Goal: Task Accomplishment & Management: Use online tool/utility

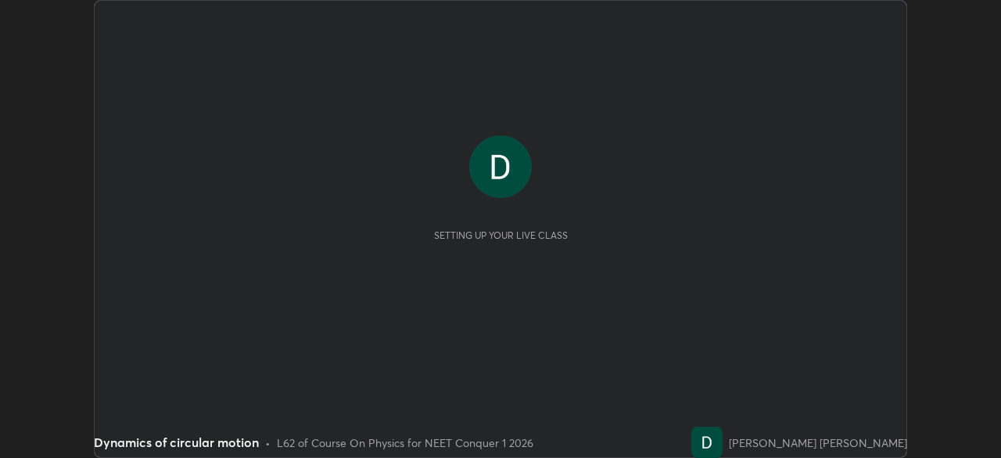
scroll to position [458, 1001]
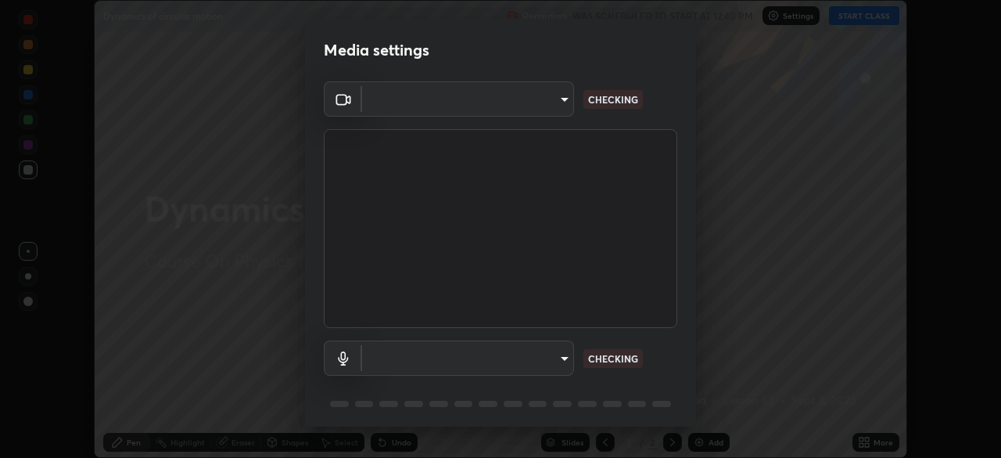
type input "bbfd6cf7026d504dd468edf870e60777175f15071da0e6f82e0d5b970fd68df4"
type input "communications"
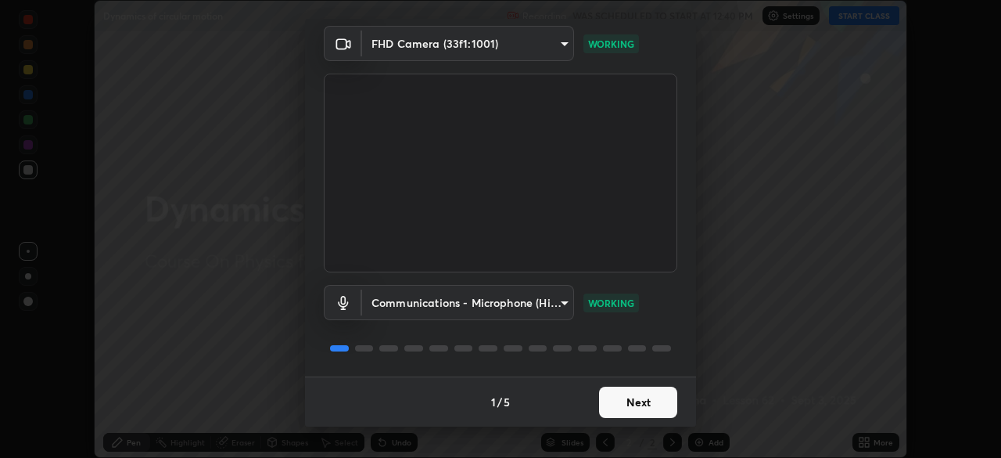
click at [621, 403] on button "Next" at bounding box center [638, 401] width 78 height 31
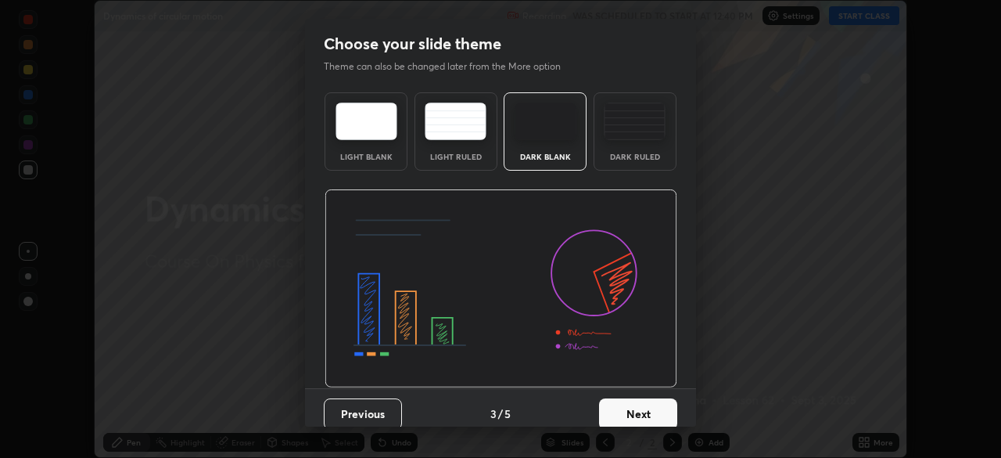
click at [629, 402] on button "Next" at bounding box center [638, 413] width 78 height 31
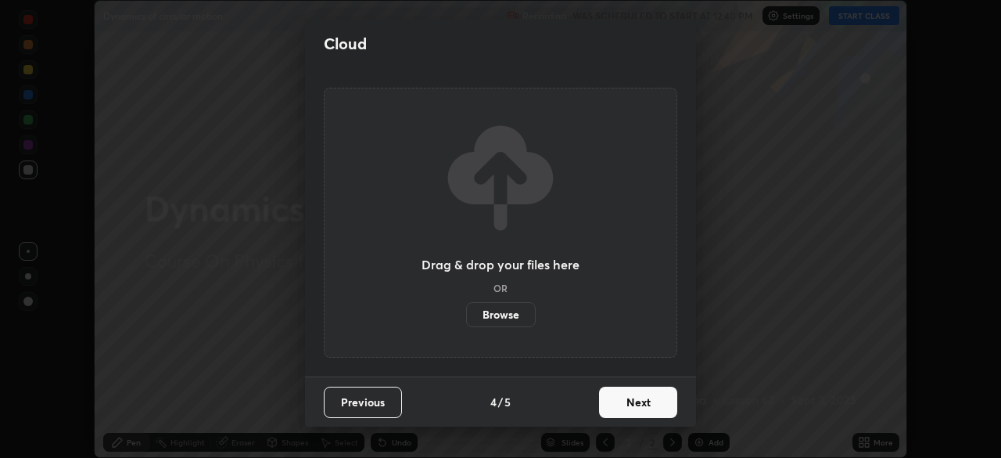
click at [624, 397] on button "Next" at bounding box center [638, 401] width 78 height 31
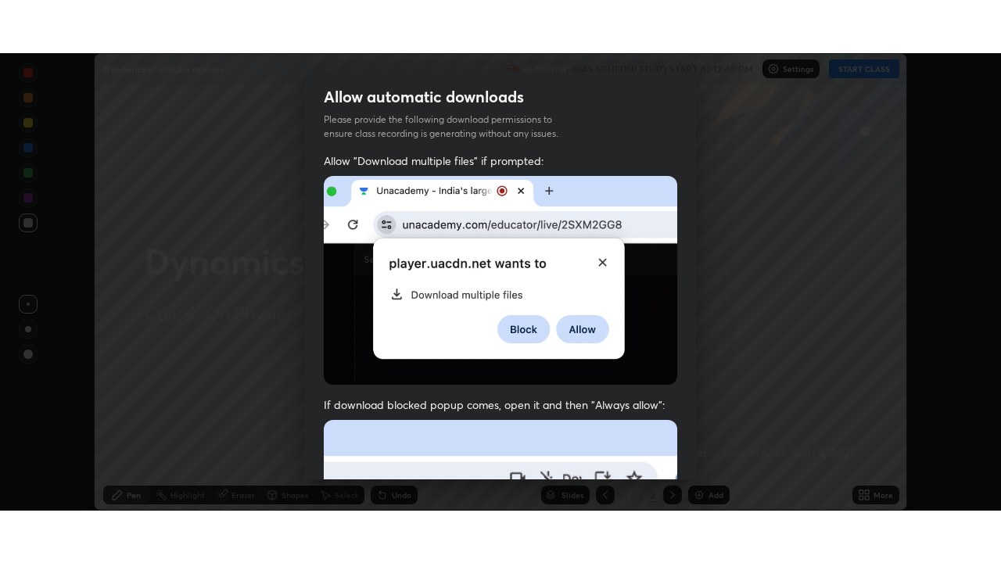
scroll to position [375, 0]
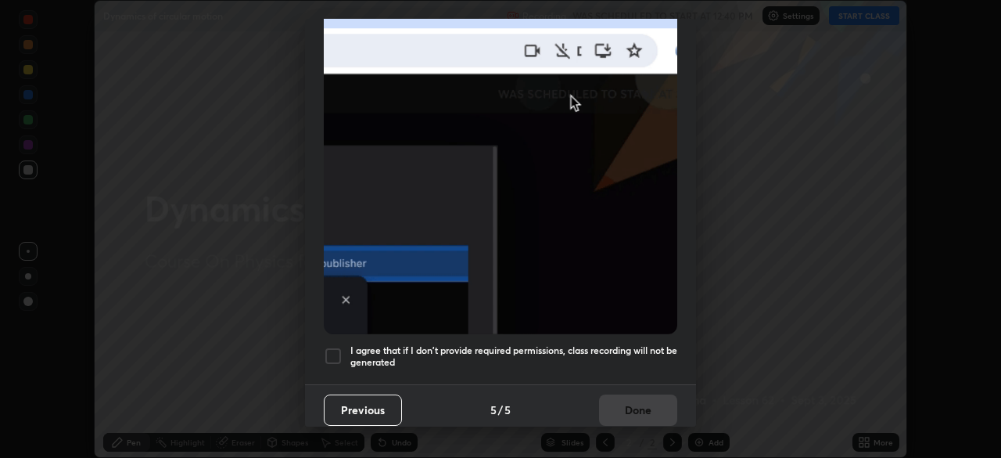
click at [328, 350] on div at bounding box center [333, 356] width 19 height 19
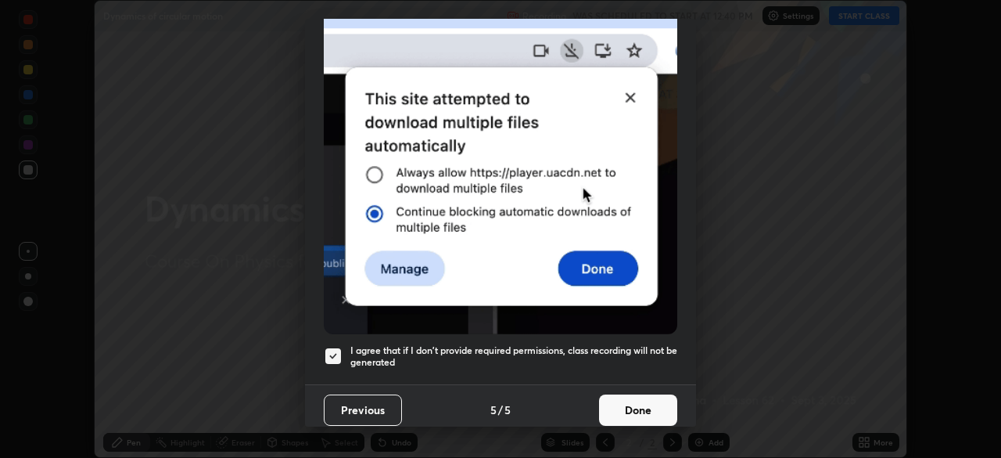
click at [622, 404] on button "Done" at bounding box center [638, 409] width 78 height 31
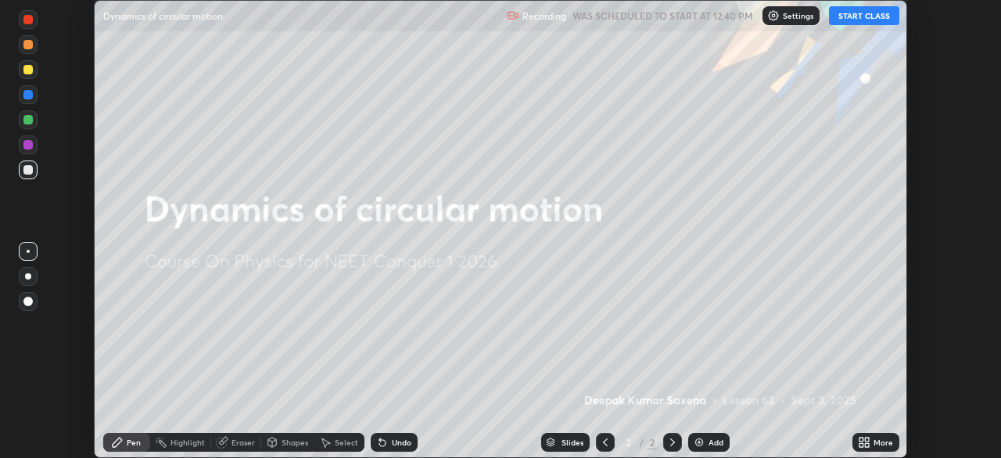
click at [865, 444] on icon at bounding box center [867, 445] width 4 height 4
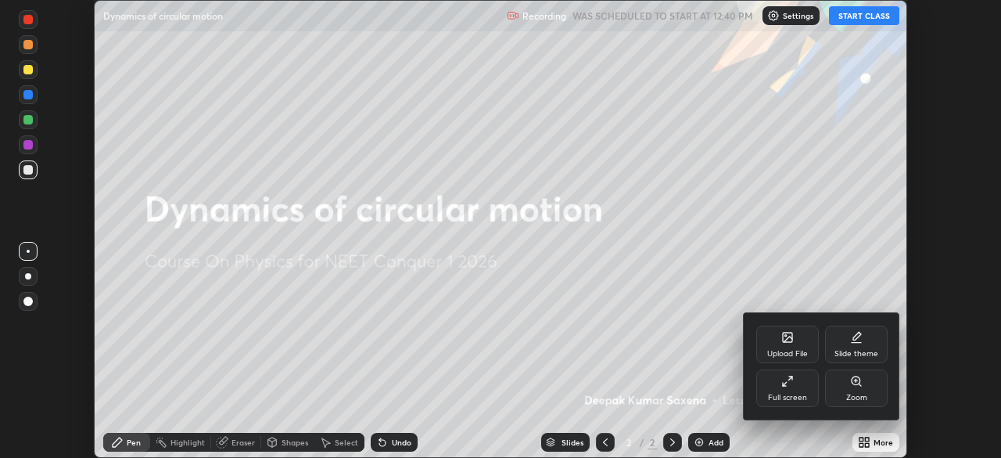
click at [791, 387] on div "Full screen" at bounding box center [787, 388] width 63 height 38
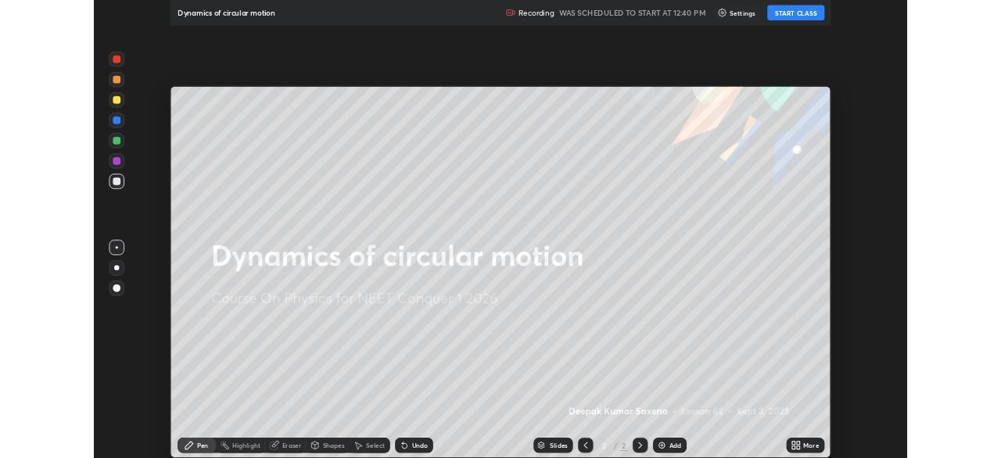
scroll to position [563, 1001]
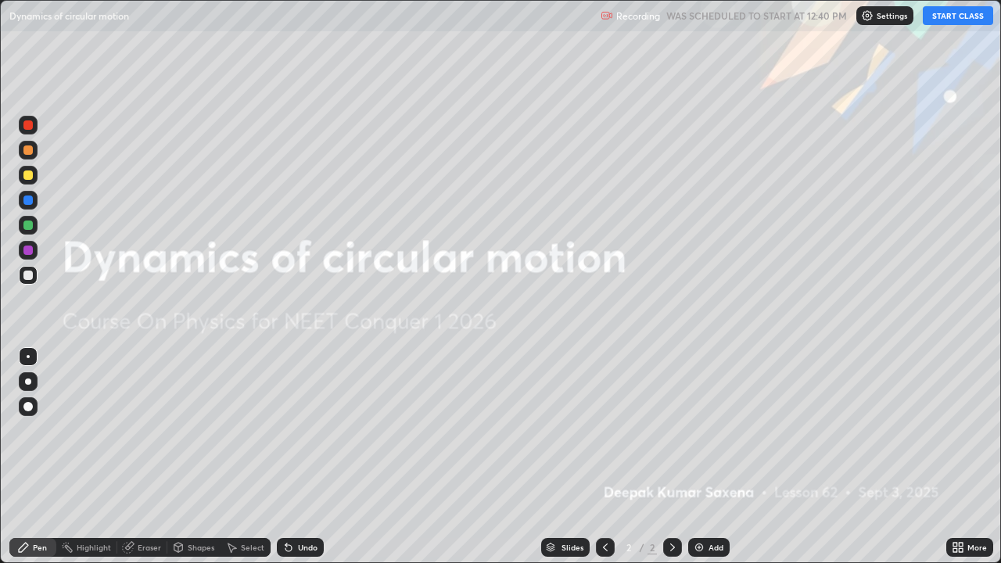
click at [957, 18] on button "START CLASS" at bounding box center [958, 15] width 70 height 19
click at [712, 457] on div "Add" at bounding box center [708, 547] width 41 height 19
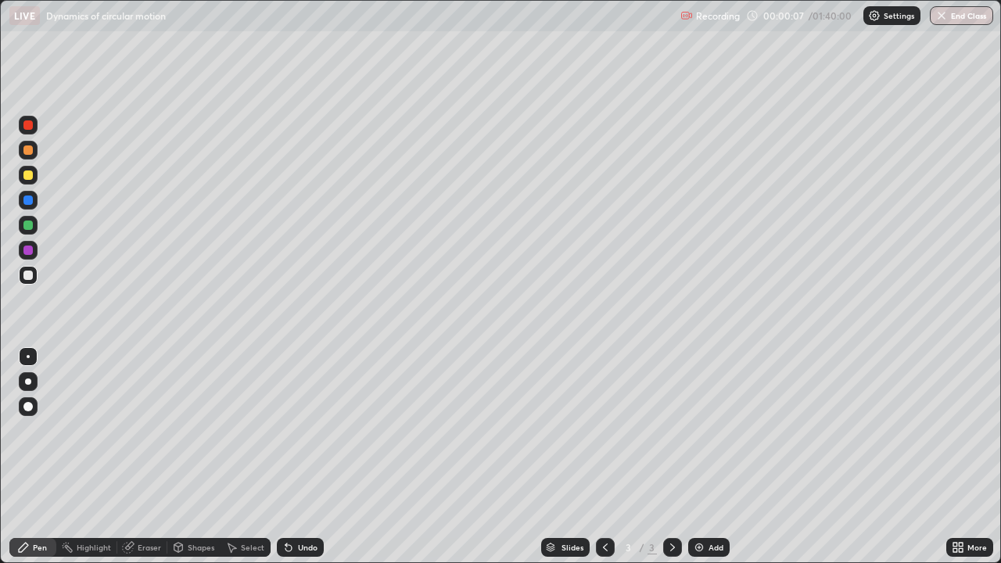
click at [286, 457] on icon at bounding box center [289, 548] width 6 height 6
click at [307, 457] on div "Undo" at bounding box center [308, 548] width 20 height 8
click at [301, 457] on div "Undo" at bounding box center [308, 548] width 20 height 8
click at [307, 457] on div "Undo" at bounding box center [300, 547] width 47 height 19
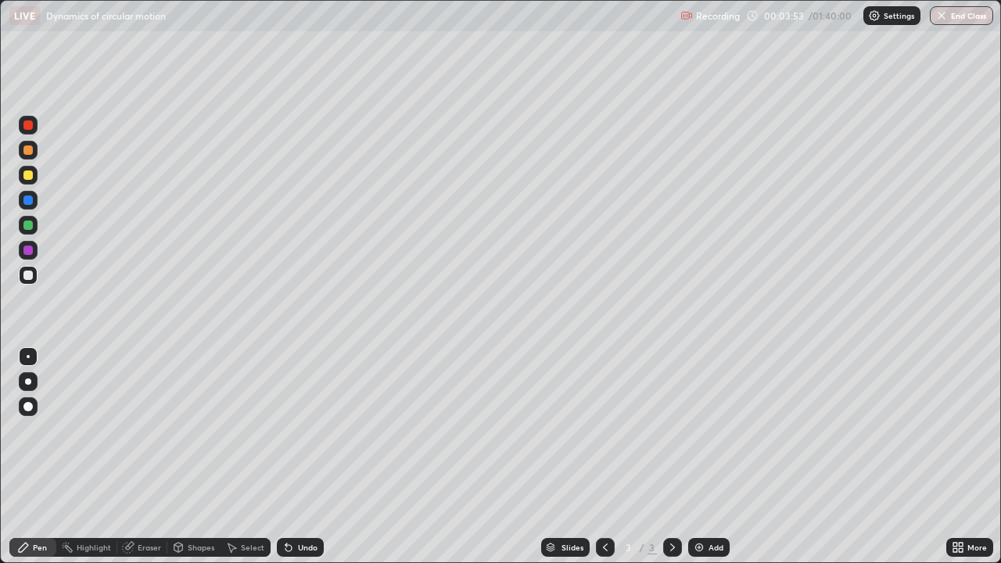
click at [699, 457] on img at bounding box center [699, 547] width 13 height 13
click at [306, 457] on div "Undo" at bounding box center [308, 548] width 20 height 8
click at [302, 457] on div "Undo" at bounding box center [308, 548] width 20 height 8
click at [300, 457] on div "Undo" at bounding box center [308, 548] width 20 height 8
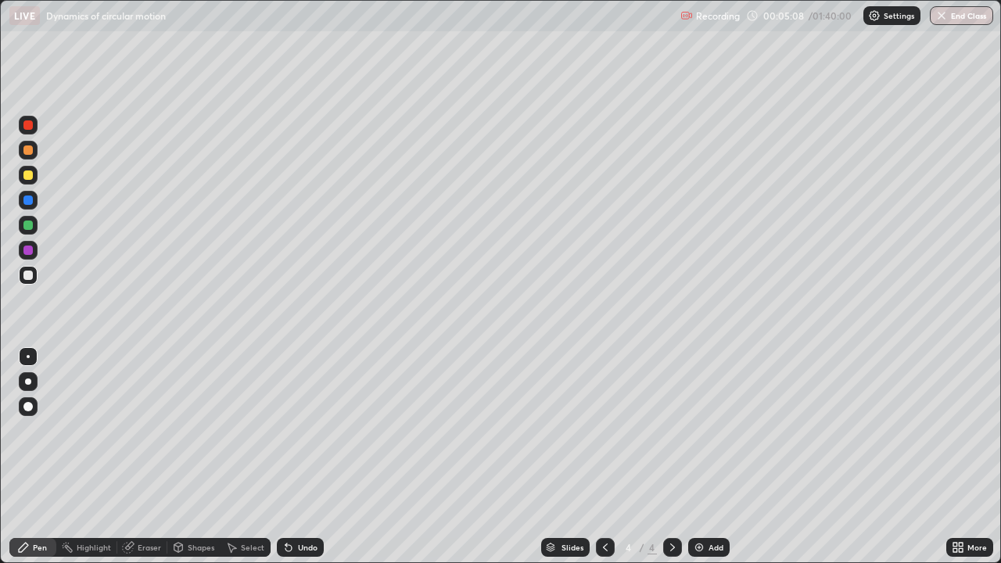
click at [300, 457] on div "Undo" at bounding box center [308, 548] width 20 height 8
click at [301, 457] on div "Undo" at bounding box center [308, 548] width 20 height 8
click at [697, 457] on div "Add" at bounding box center [708, 547] width 41 height 19
click at [704, 457] on div "Add" at bounding box center [708, 547] width 41 height 19
click at [703, 457] on img at bounding box center [699, 547] width 13 height 13
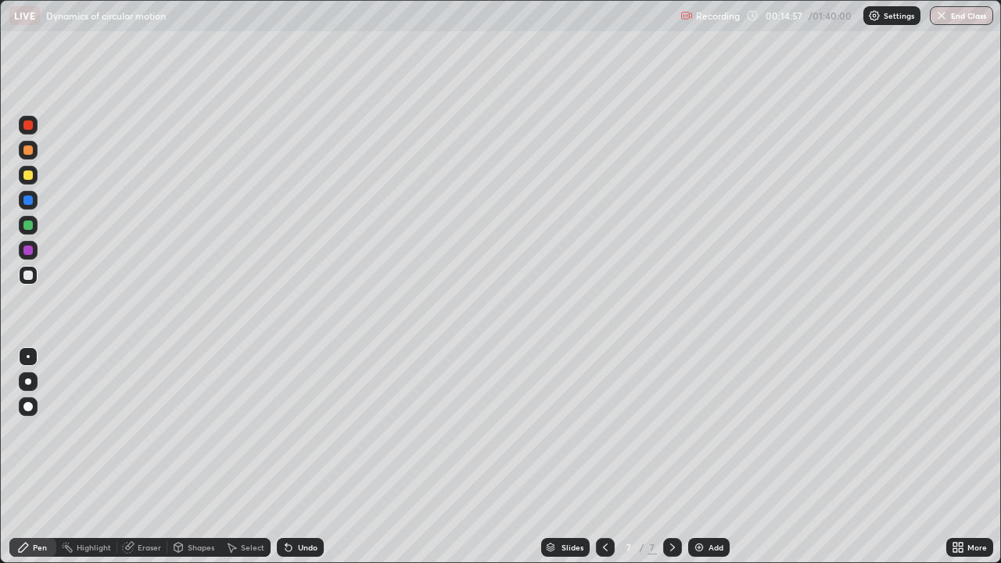
click at [702, 457] on img at bounding box center [699, 547] width 13 height 13
click at [705, 457] on div "Add" at bounding box center [708, 547] width 41 height 19
click at [306, 457] on div "Undo" at bounding box center [300, 547] width 47 height 19
click at [306, 457] on div "Undo" at bounding box center [308, 548] width 20 height 8
click at [305, 457] on div "Undo" at bounding box center [308, 548] width 20 height 8
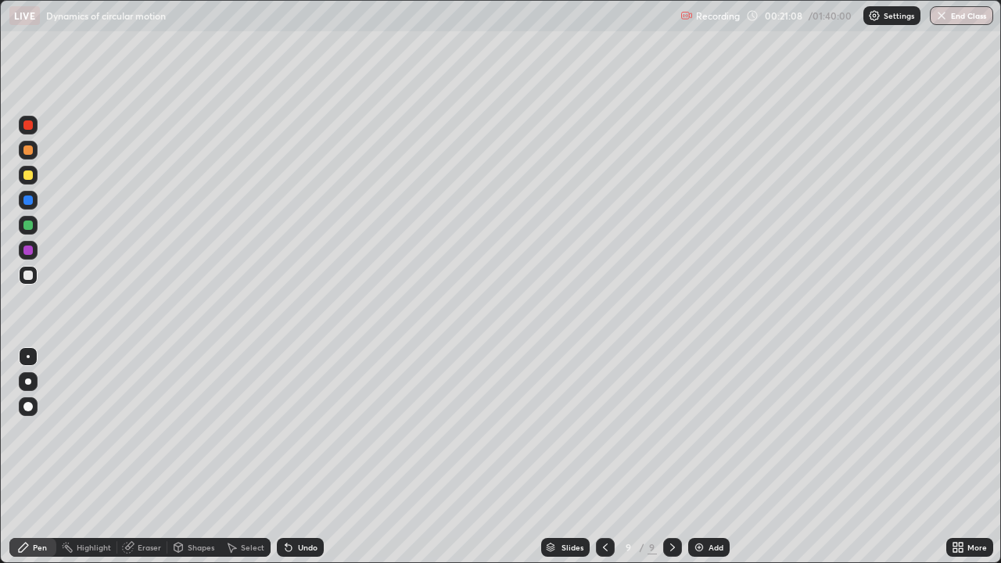
click at [302, 457] on div "Undo" at bounding box center [308, 548] width 20 height 8
click at [701, 457] on div "Add" at bounding box center [708, 547] width 41 height 19
click at [706, 457] on div "Add" at bounding box center [708, 547] width 41 height 19
click at [704, 457] on div "Add" at bounding box center [708, 547] width 41 height 19
click at [699, 457] on img at bounding box center [699, 547] width 13 height 13
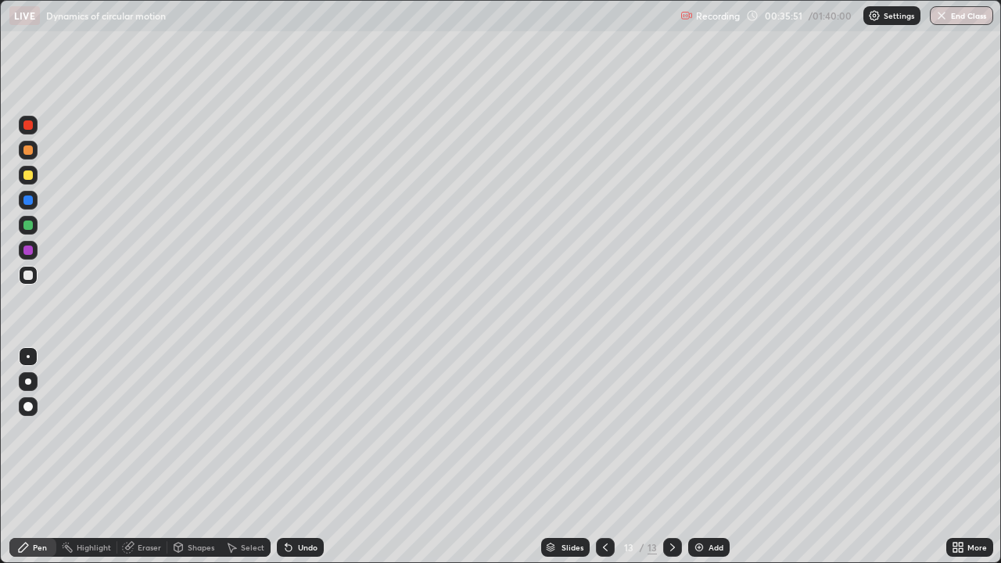
click at [699, 457] on img at bounding box center [699, 547] width 13 height 13
click at [710, 457] on div "Add" at bounding box center [716, 548] width 15 height 8
click at [693, 457] on img at bounding box center [699, 547] width 13 height 13
click at [699, 457] on img at bounding box center [699, 547] width 13 height 13
click at [295, 457] on div "Undo" at bounding box center [300, 547] width 47 height 19
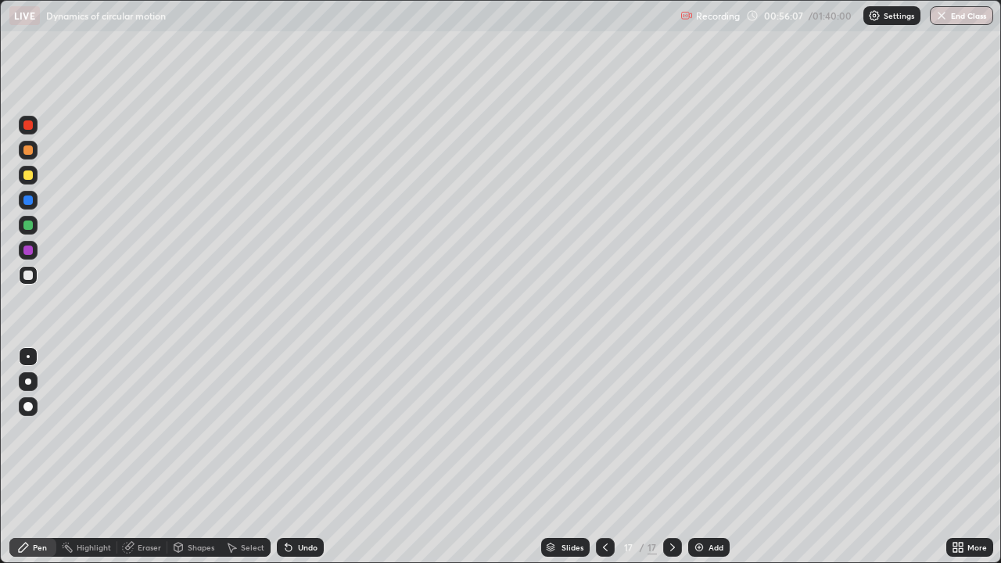
click at [298, 457] on div "Undo" at bounding box center [308, 548] width 20 height 8
click at [293, 457] on div "Undo" at bounding box center [300, 547] width 47 height 19
click at [699, 457] on img at bounding box center [699, 547] width 13 height 13
click at [705, 457] on div "Add" at bounding box center [708, 547] width 41 height 19
click at [697, 457] on div "Add" at bounding box center [708, 547] width 41 height 19
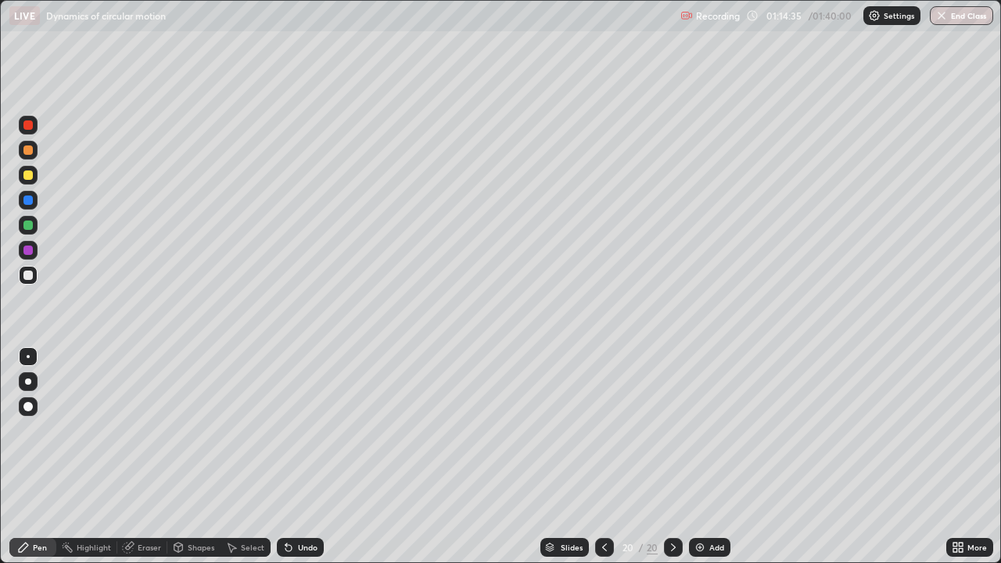
click at [700, 457] on img at bounding box center [700, 547] width 13 height 13
click at [696, 457] on img at bounding box center [699, 547] width 13 height 13
click at [706, 457] on div "Add" at bounding box center [708, 547] width 41 height 19
click at [705, 457] on div "Add" at bounding box center [708, 547] width 41 height 19
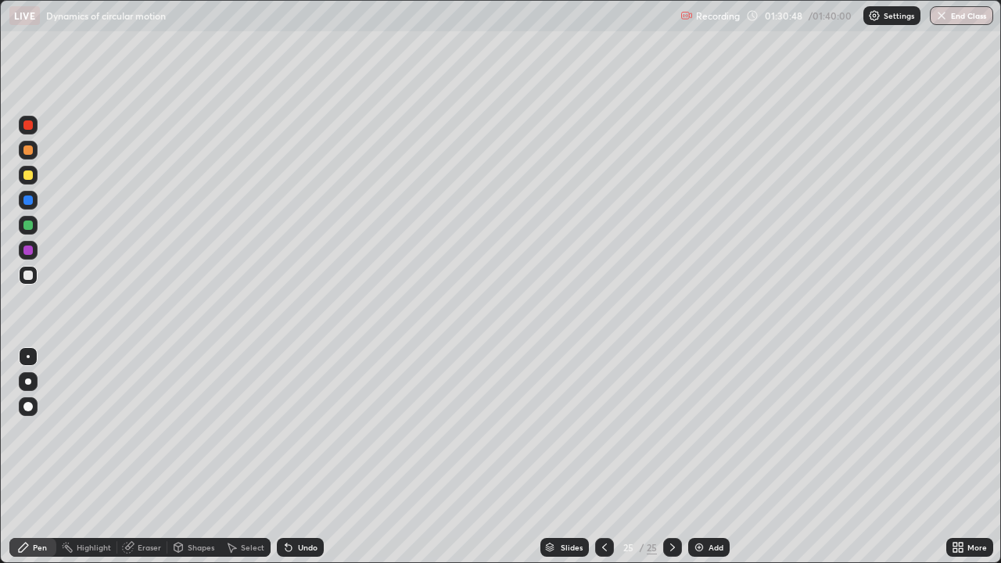
click at [705, 457] on div "Add" at bounding box center [708, 547] width 41 height 19
click at [713, 457] on div "Add" at bounding box center [708, 547] width 41 height 19
click at [719, 457] on div "Add" at bounding box center [716, 548] width 15 height 8
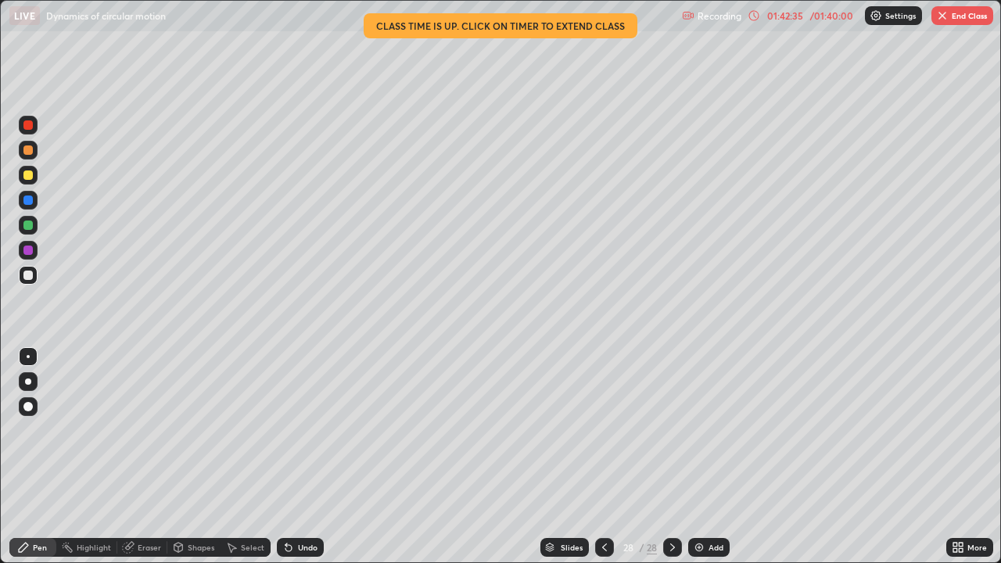
click at [698, 457] on img at bounding box center [699, 547] width 13 height 13
click at [960, 13] on button "End Class" at bounding box center [963, 15] width 62 height 19
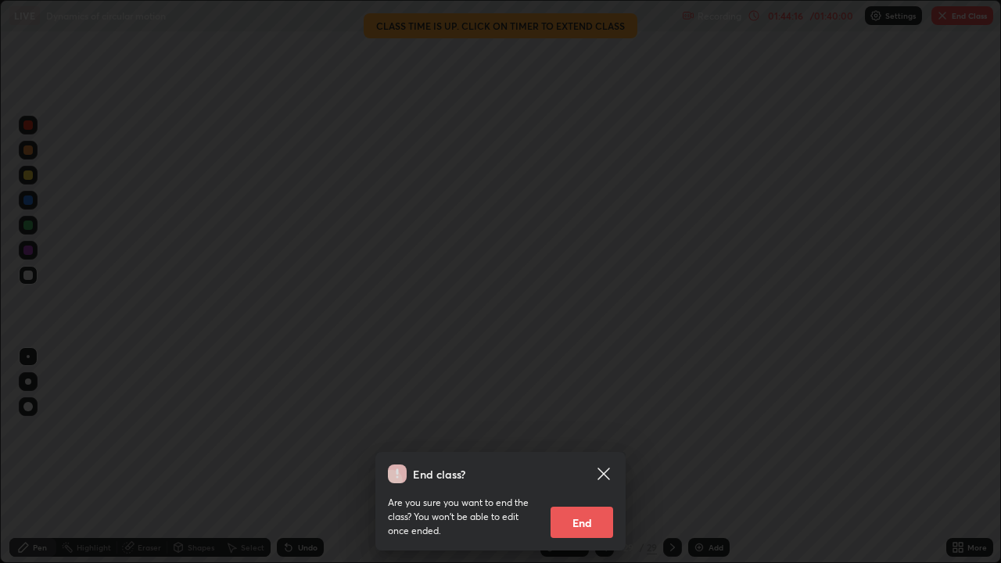
click at [584, 457] on button "End" at bounding box center [582, 522] width 63 height 31
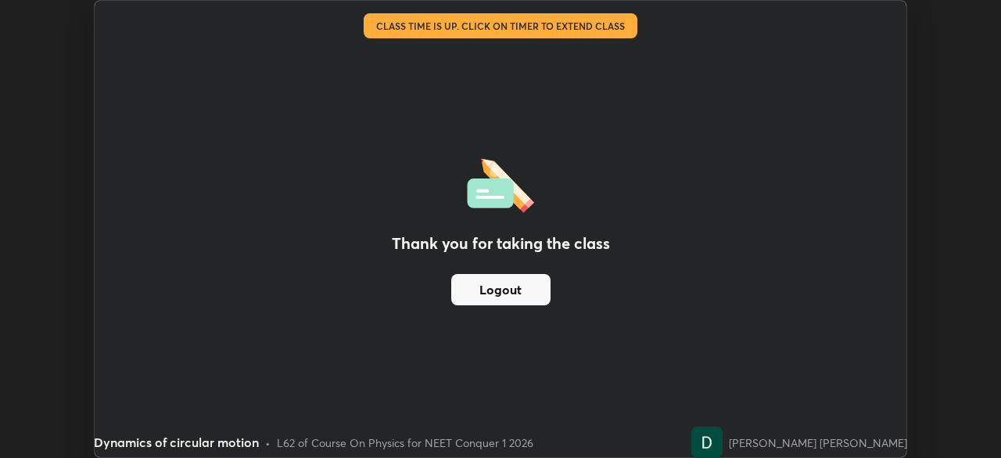
scroll to position [77773, 77230]
